Goal: Information Seeking & Learning: Learn about a topic

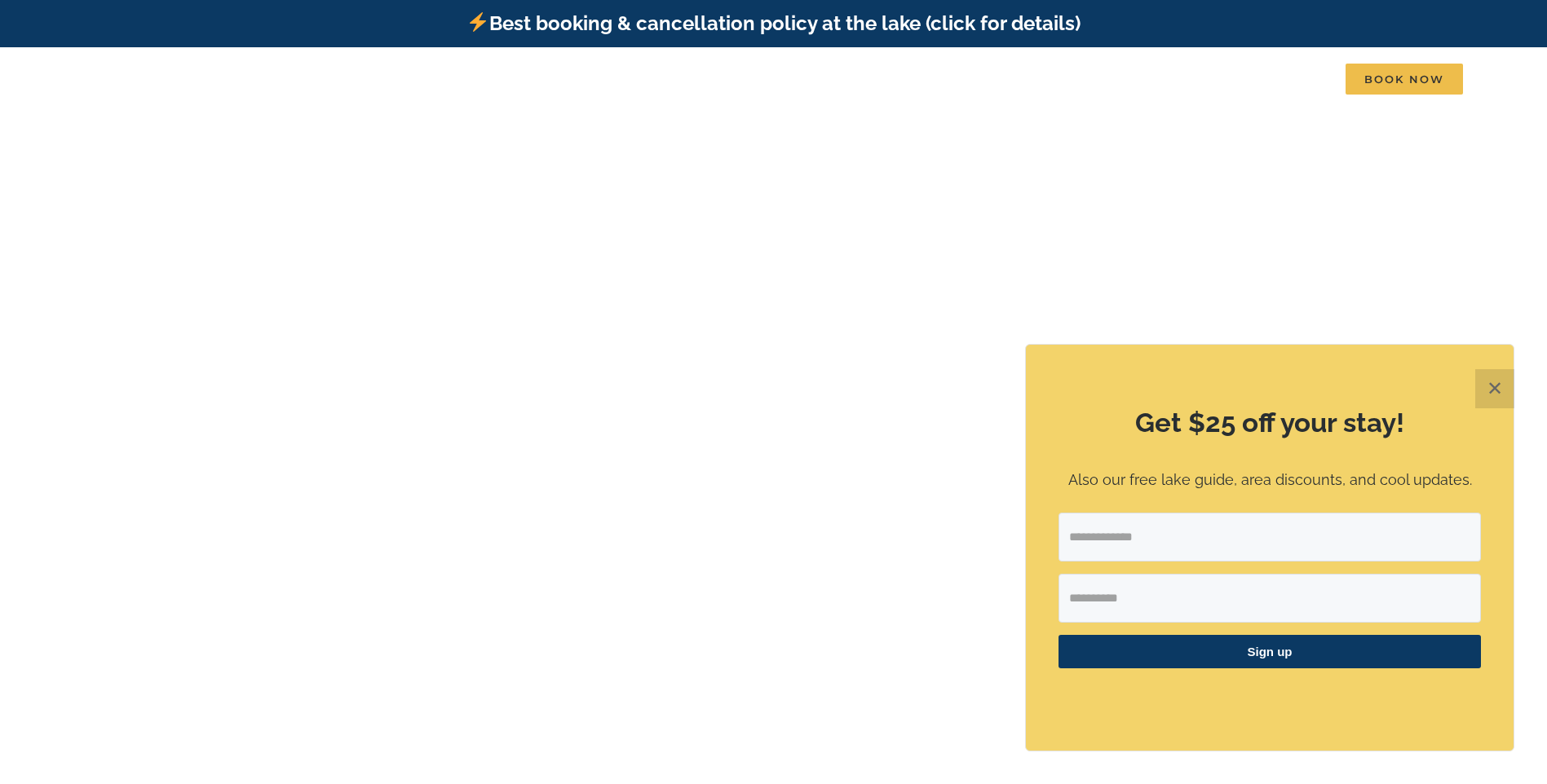
click at [1488, 385] on button "✕" at bounding box center [1494, 388] width 39 height 39
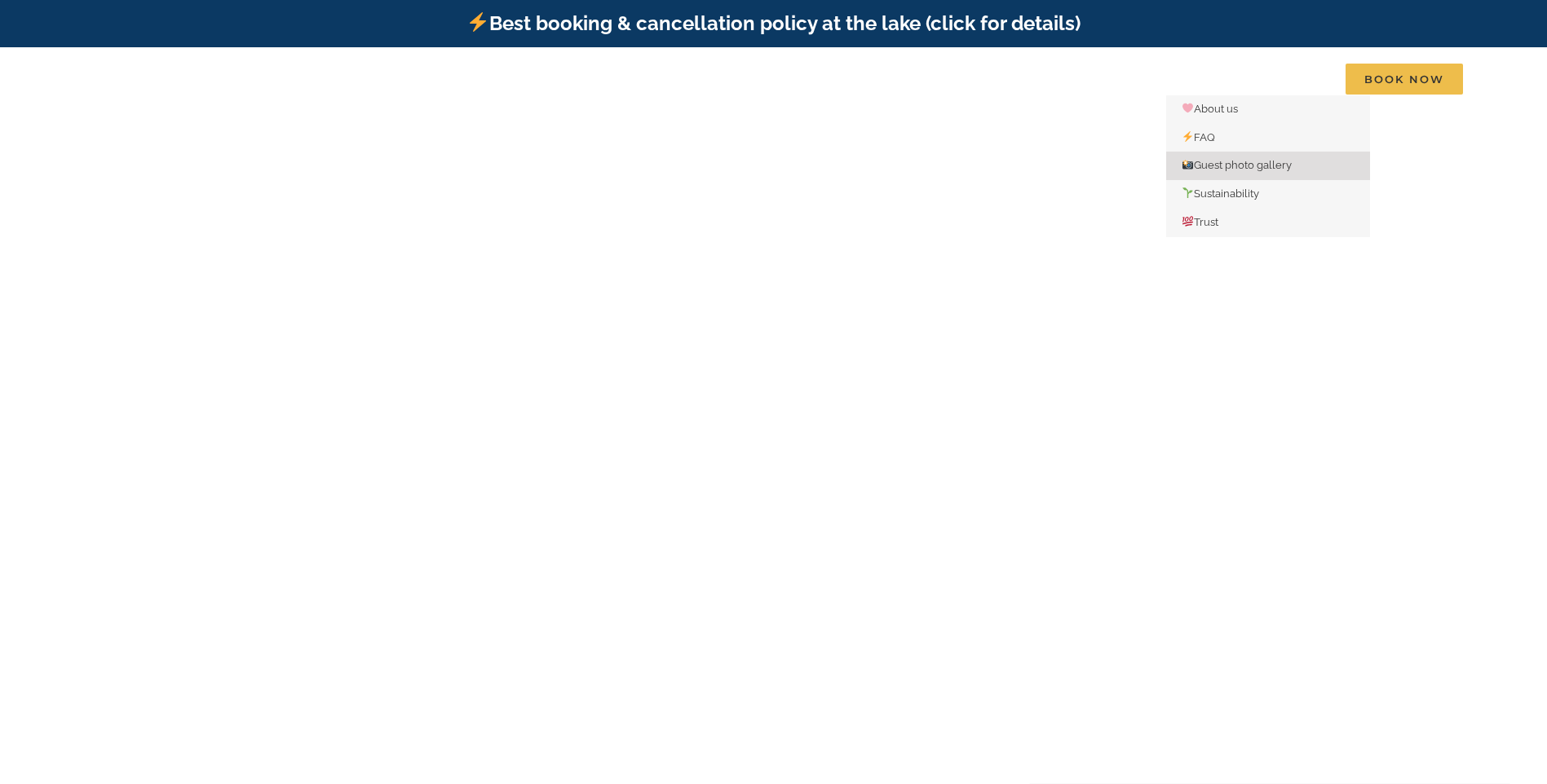
click at [1223, 164] on span "Guest photo gallery" at bounding box center [1236, 164] width 110 height 12
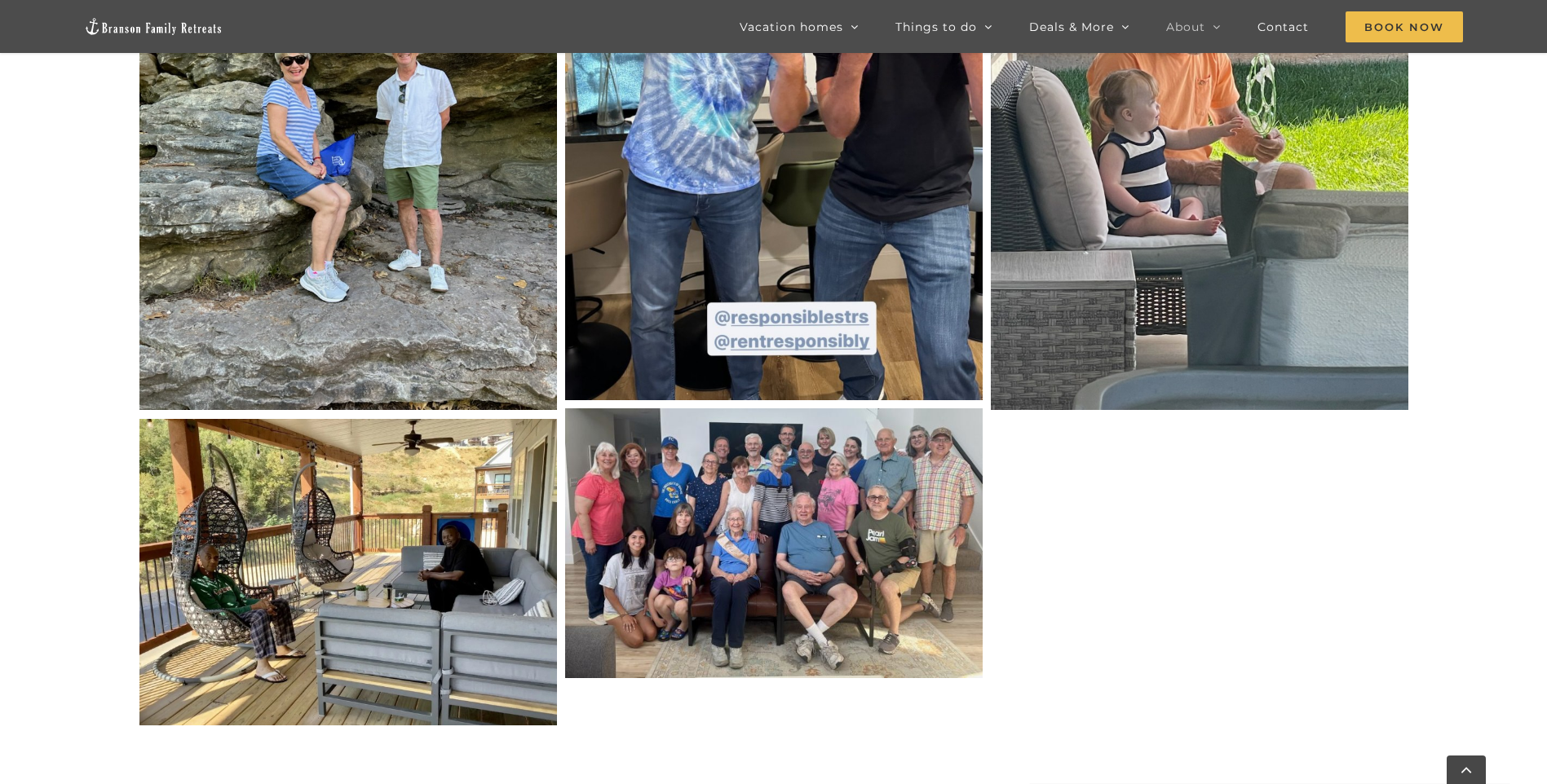
scroll to position [7742, 0]
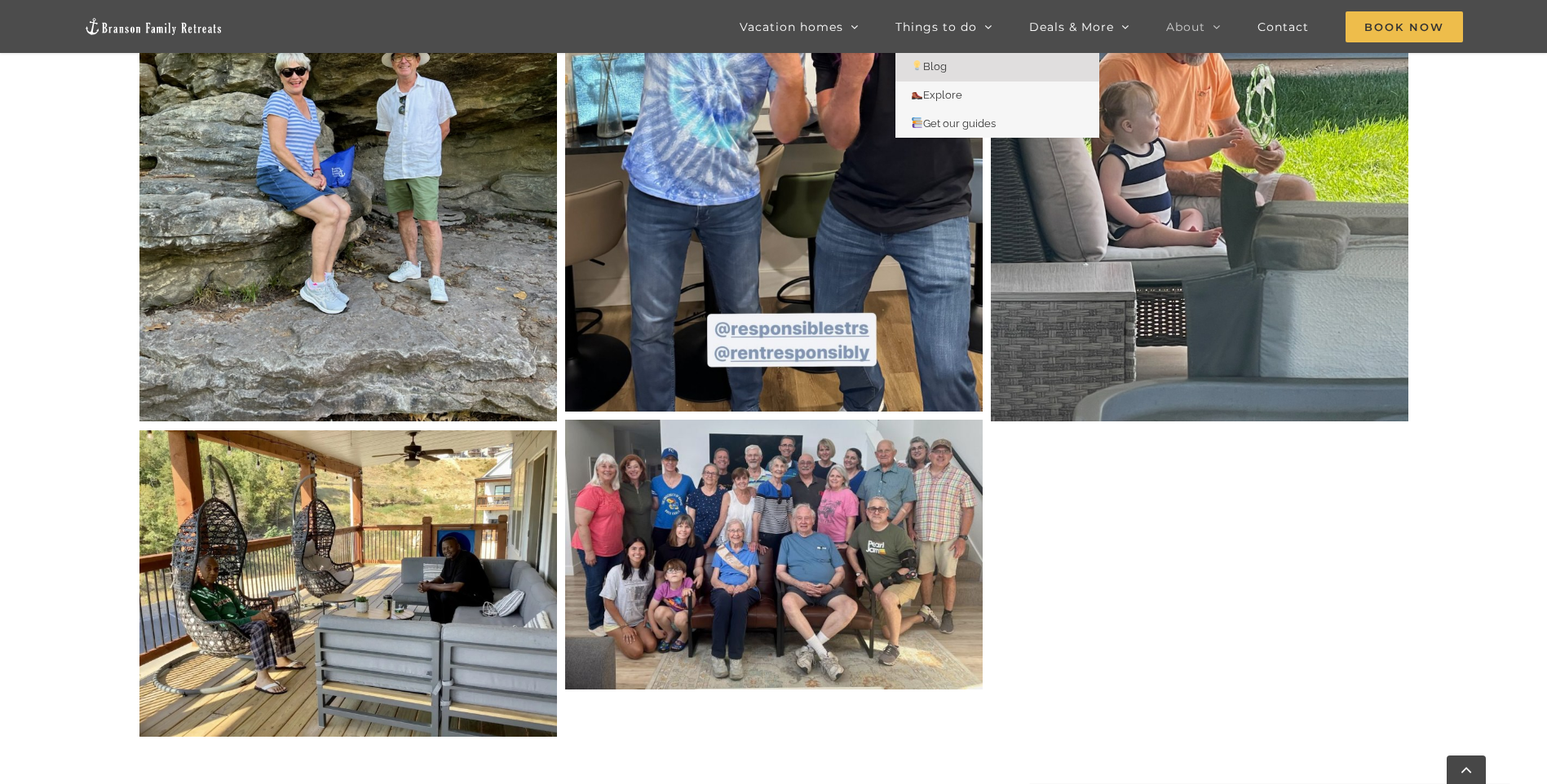
click at [938, 67] on span "Blog" at bounding box center [930, 66] width 36 height 12
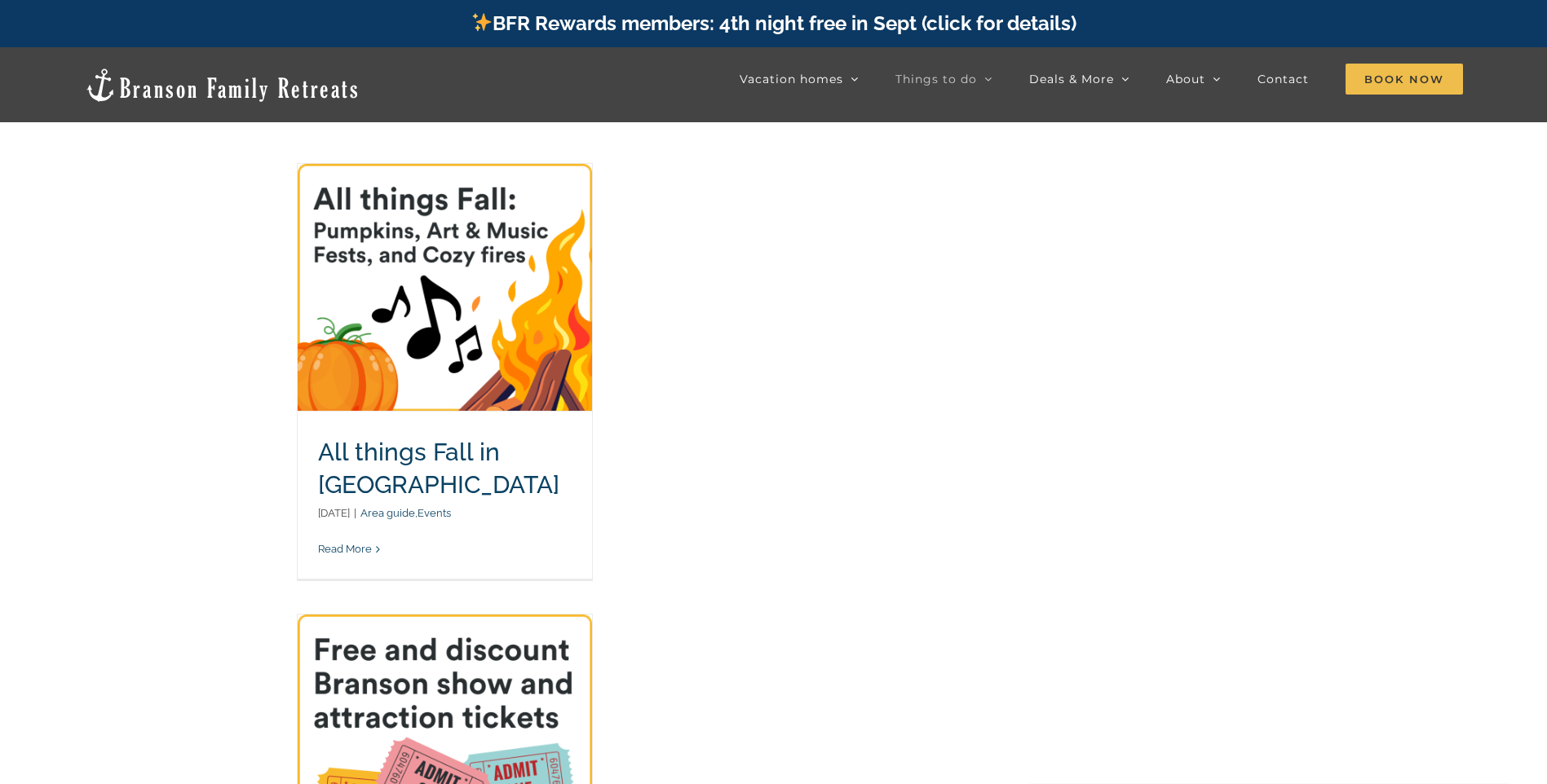
click at [485, 273] on link "All things Fall in Branson" at bounding box center [445, 288] width 294 height 247
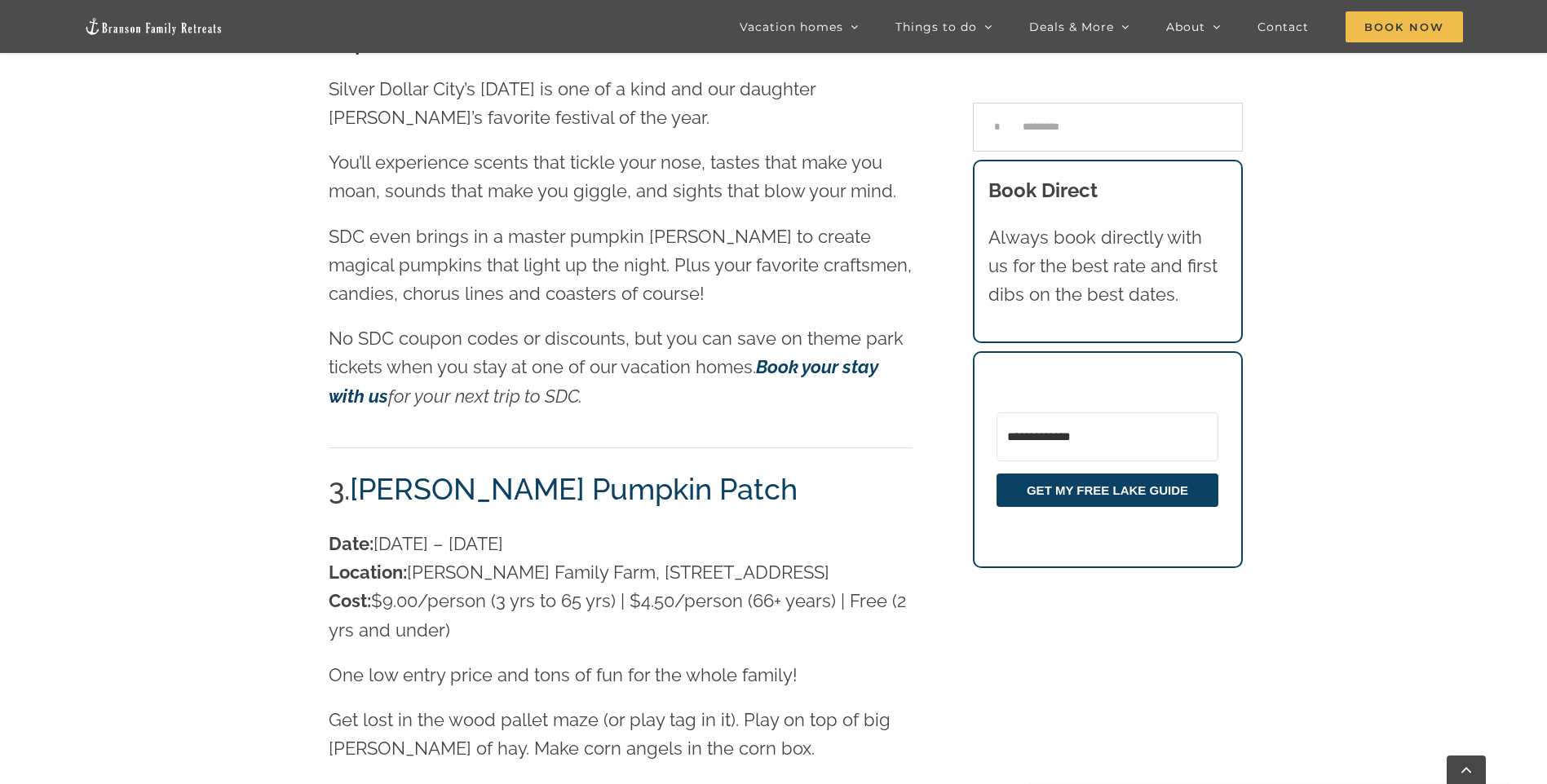
scroll to position [1996, 0]
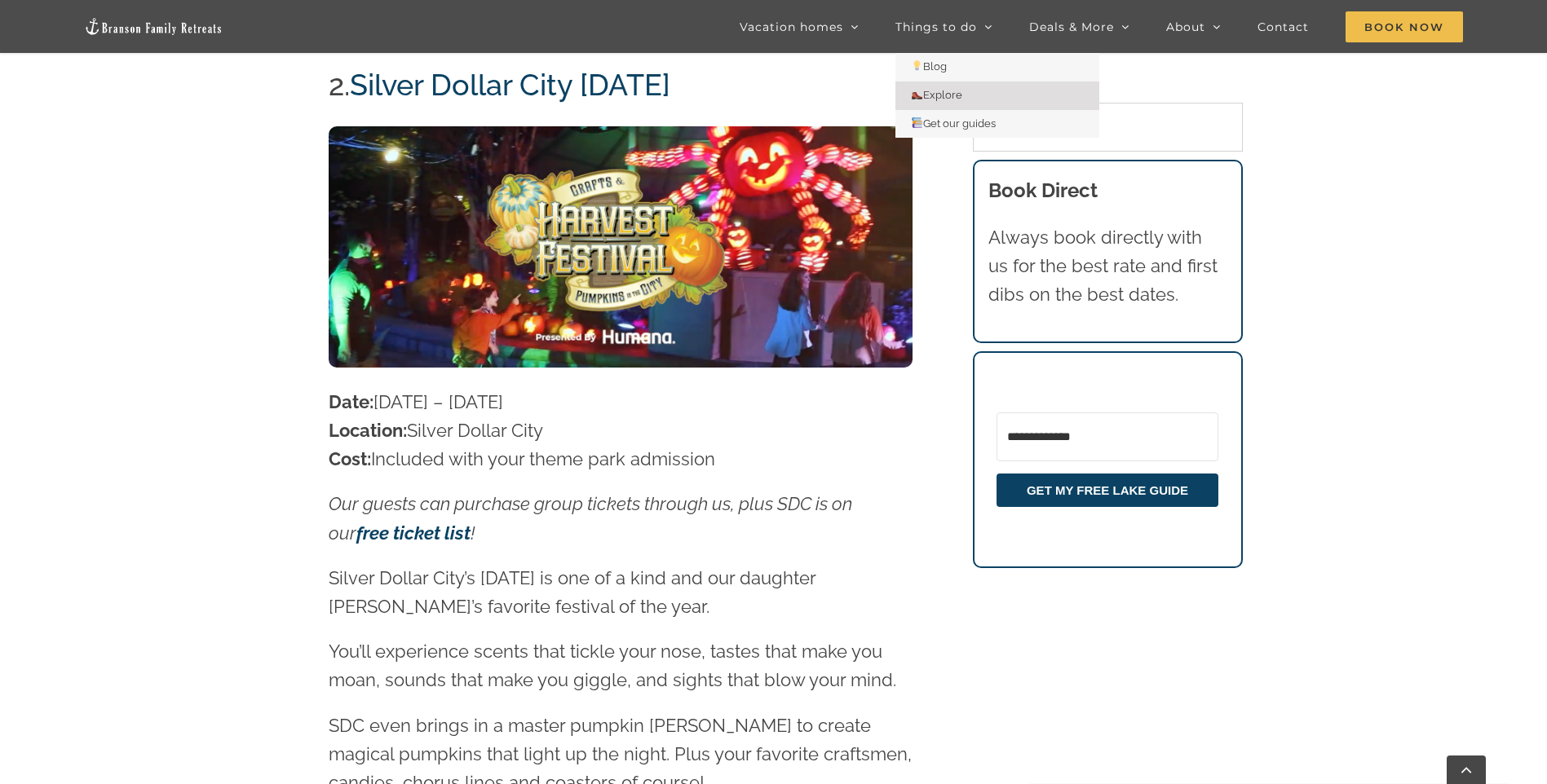
click at [939, 91] on span "Explore" at bounding box center [937, 94] width 51 height 12
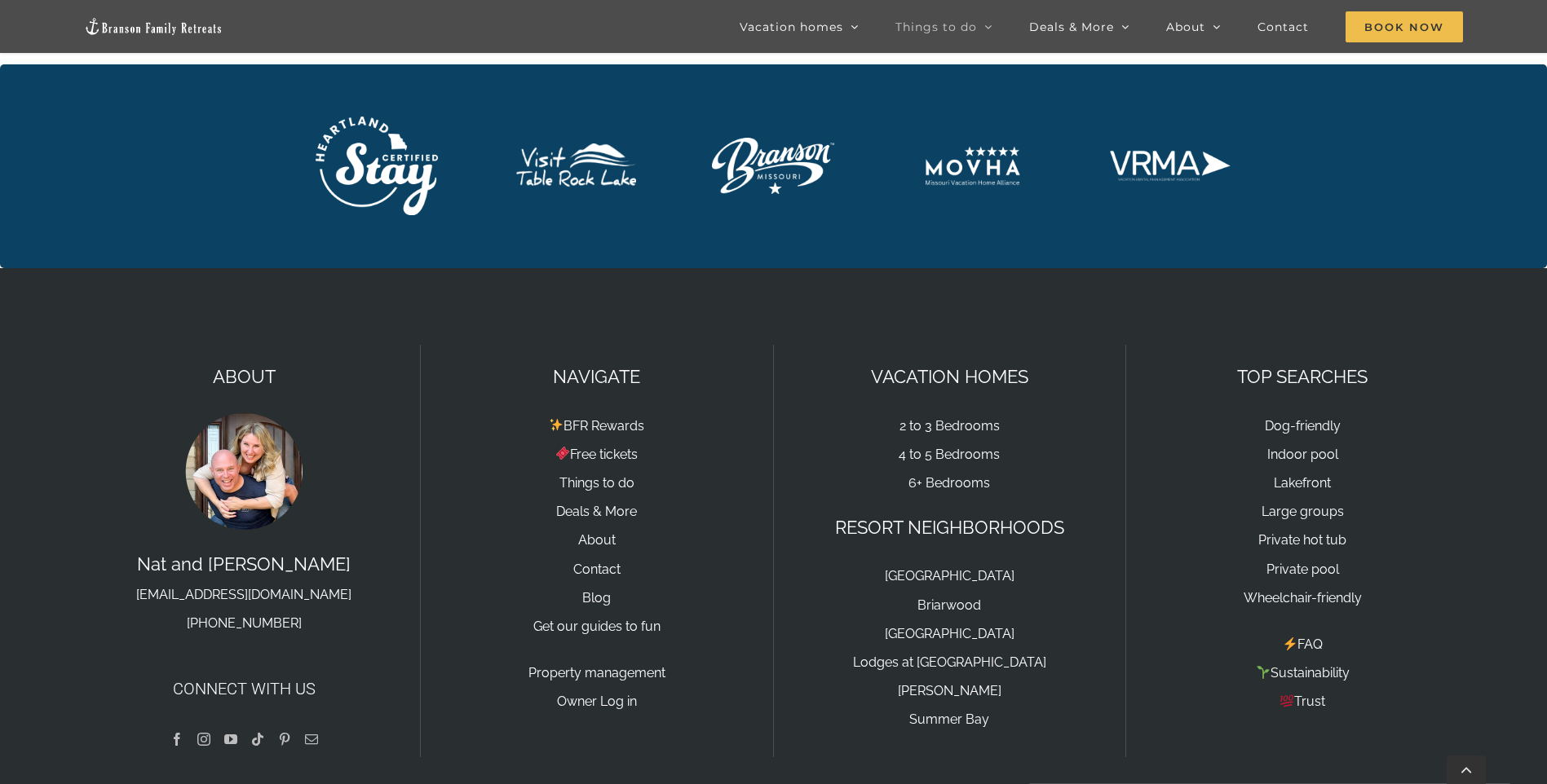
scroll to position [4459, 0]
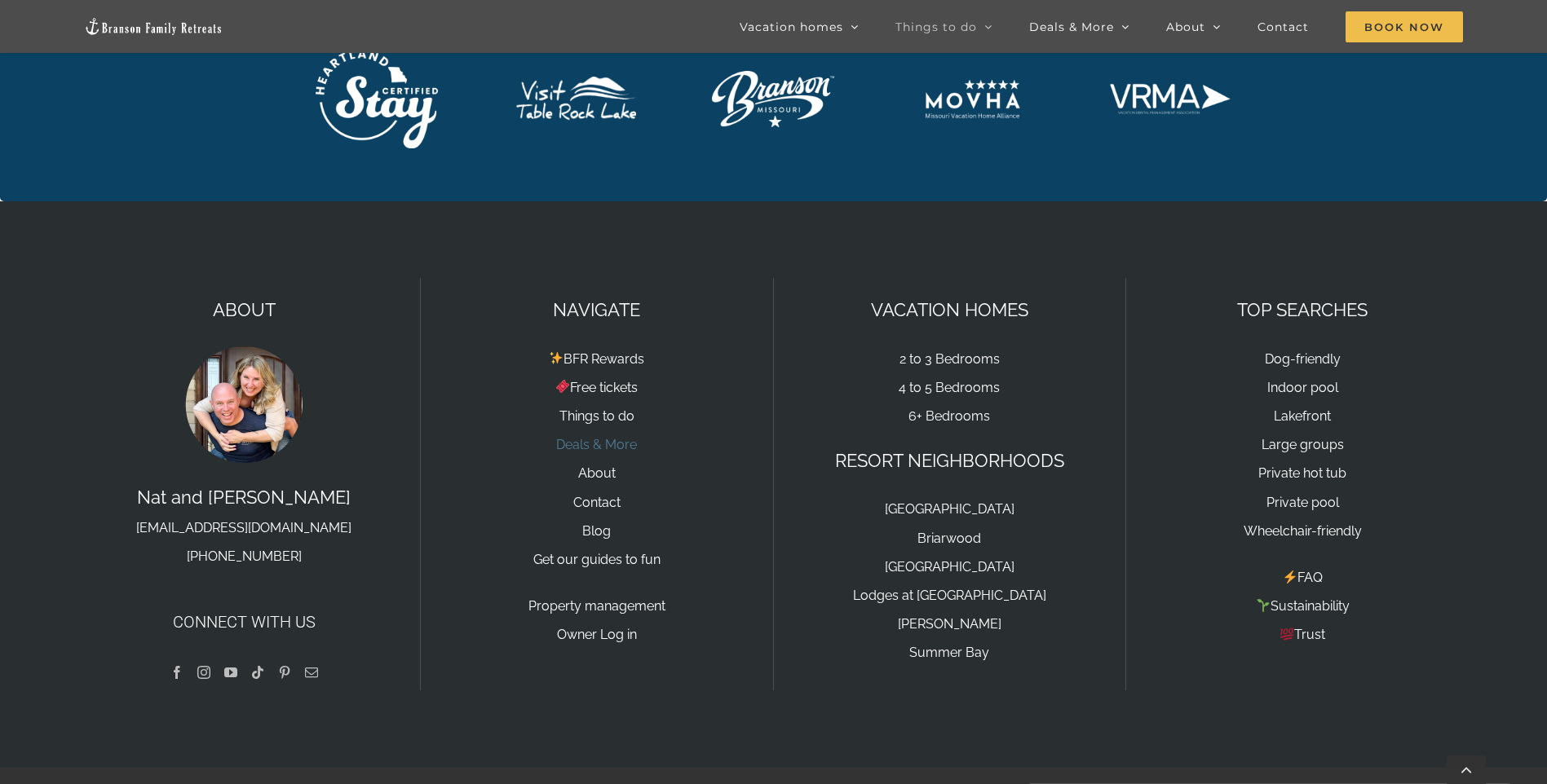
click at [600, 437] on link "Deals & More" at bounding box center [597, 444] width 81 height 15
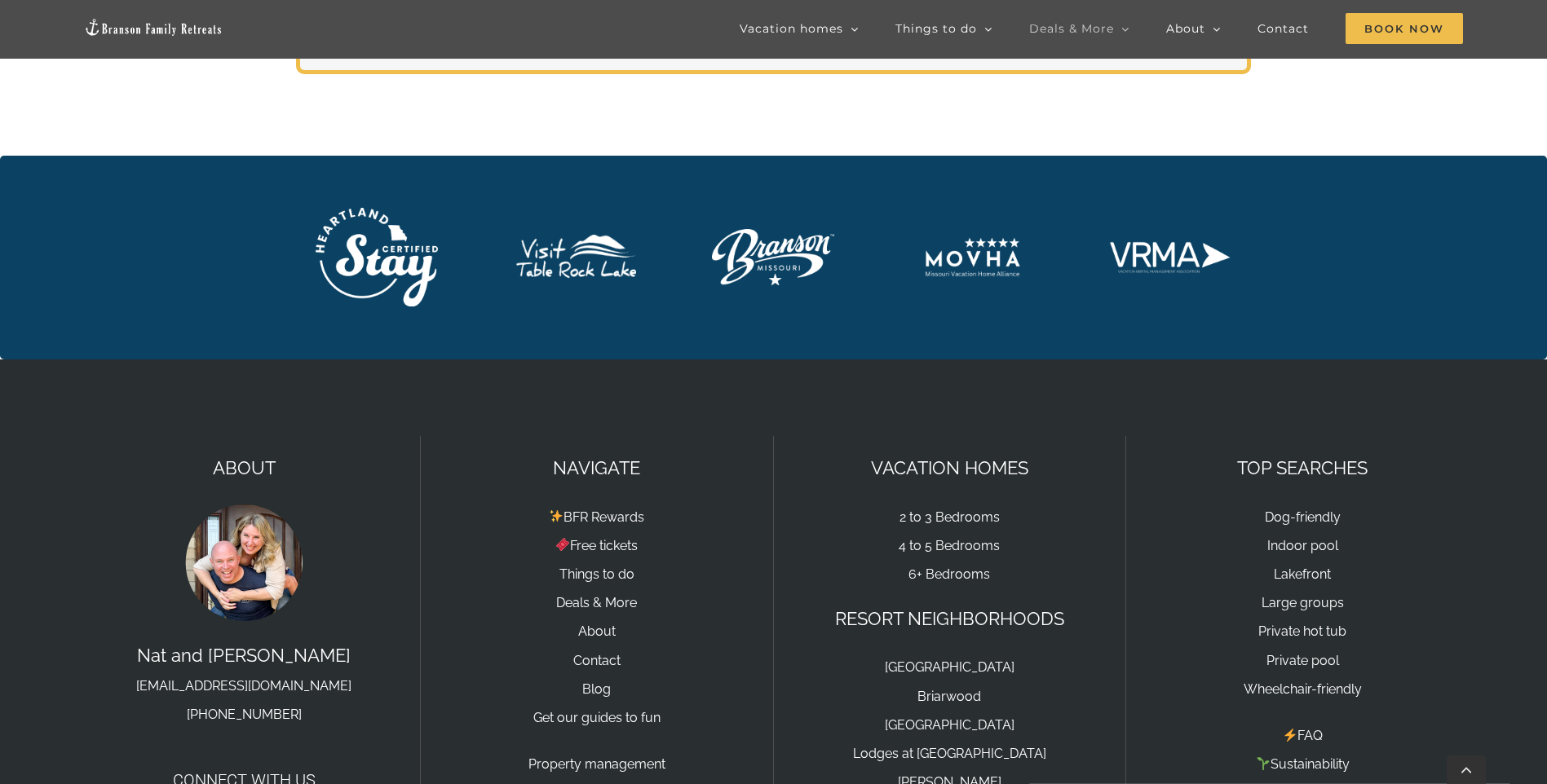
scroll to position [3880, 0]
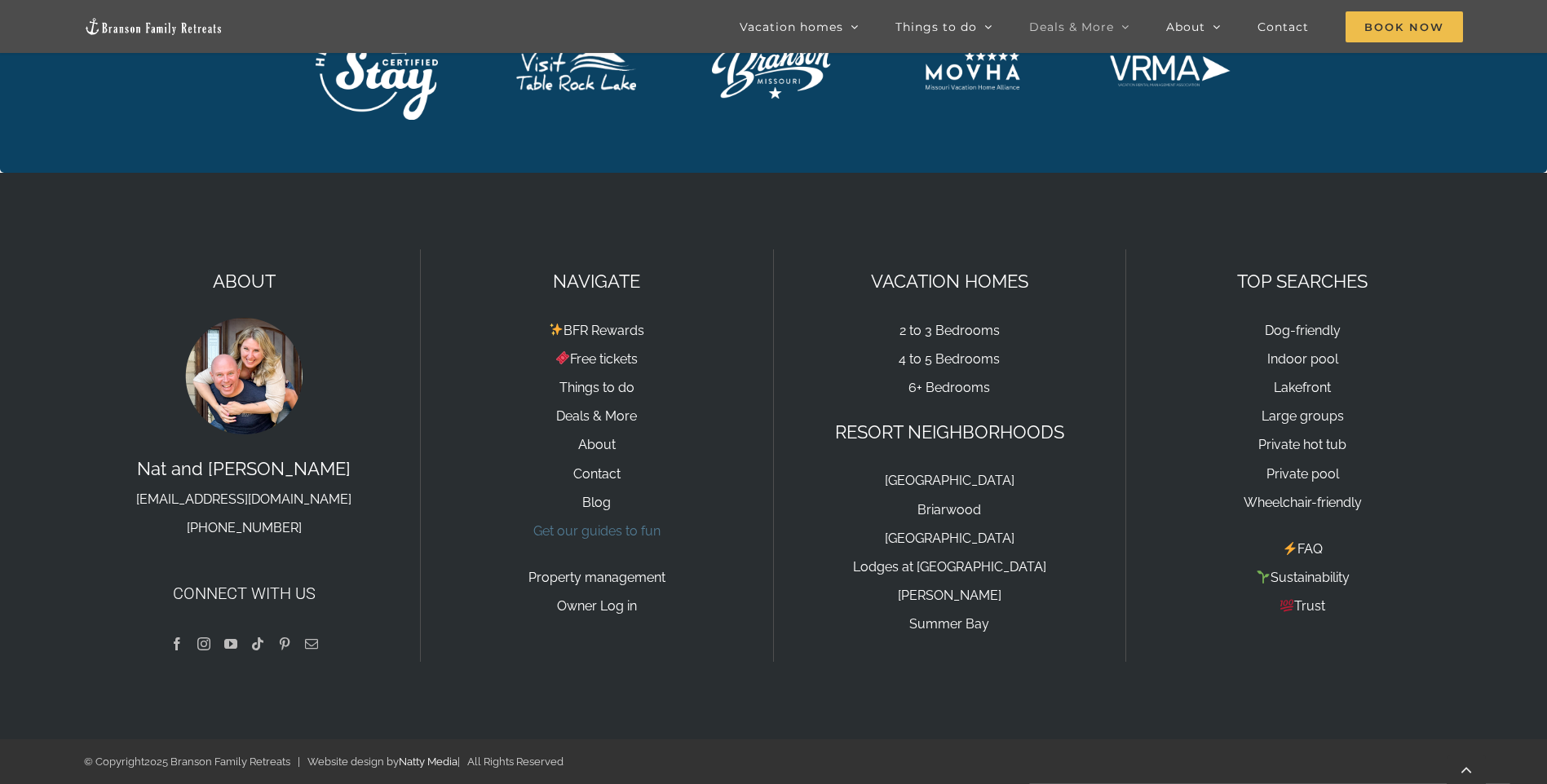
click at [618, 535] on link "Get our guides to fun" at bounding box center [597, 531] width 127 height 15
